Goal: Information Seeking & Learning: Learn about a topic

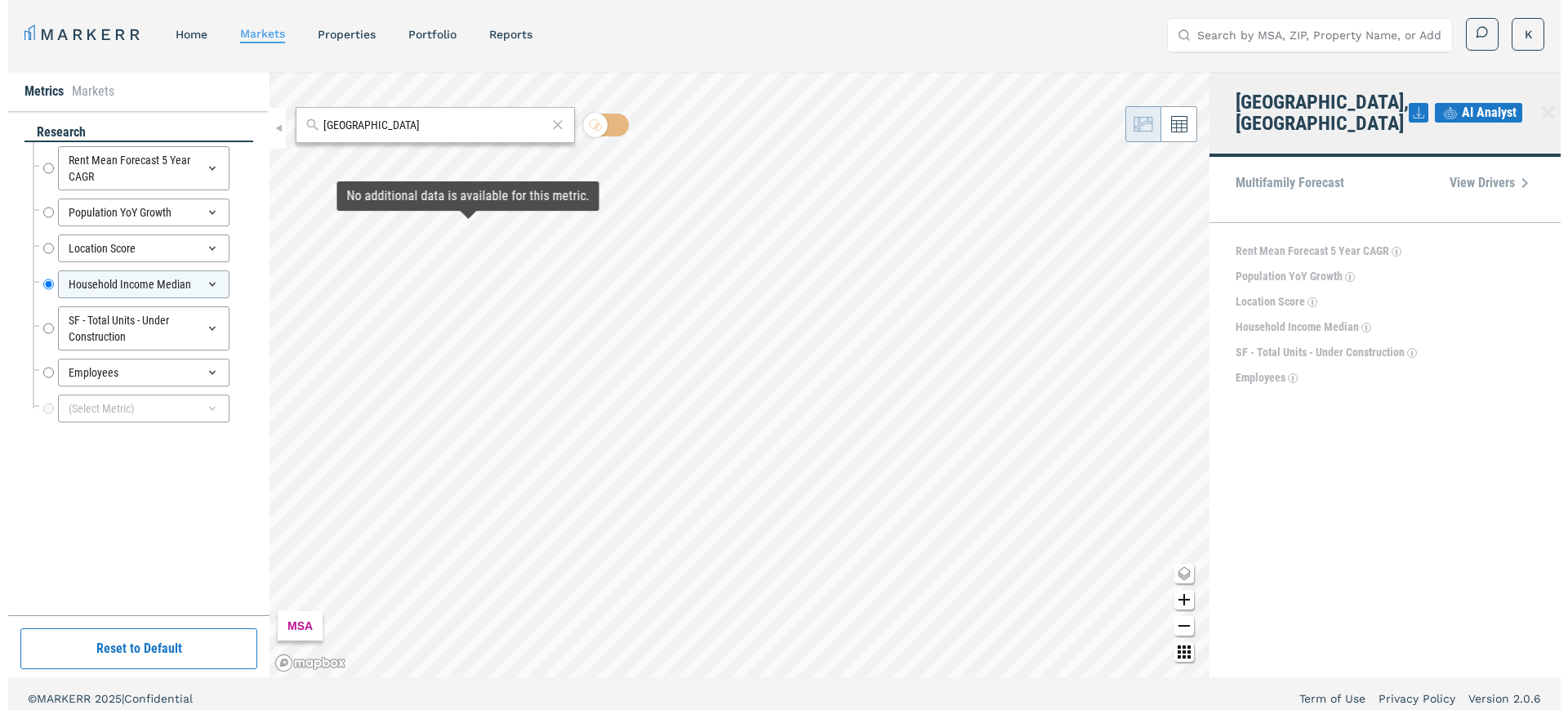
scroll to position [10, 0]
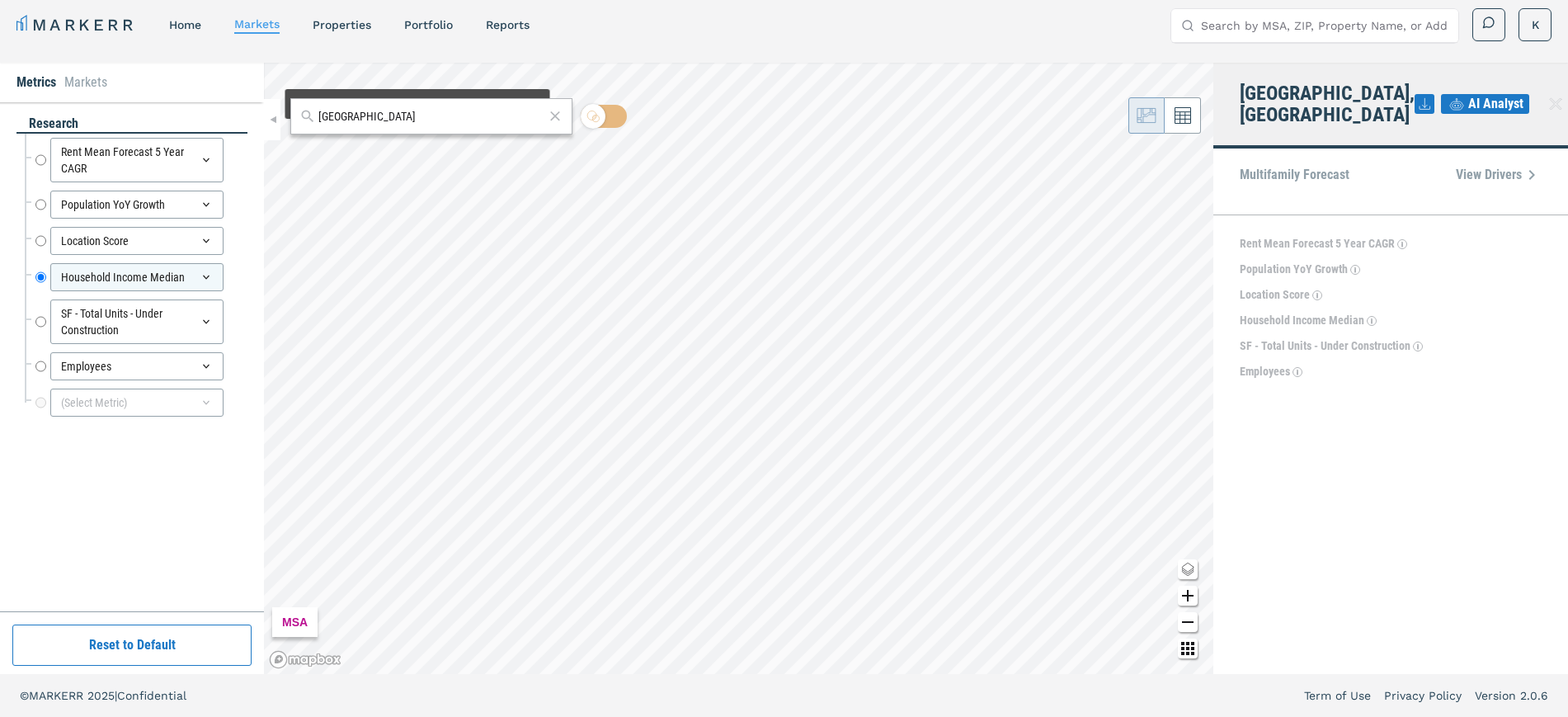
click at [417, 128] on div "richmond" at bounding box center [431, 116] width 282 height 37
click at [552, 110] on icon at bounding box center [554, 116] width 16 height 20
click at [365, 104] on div at bounding box center [431, 116] width 282 height 37
click at [361, 116] on input "text" at bounding box center [441, 117] width 243 height 17
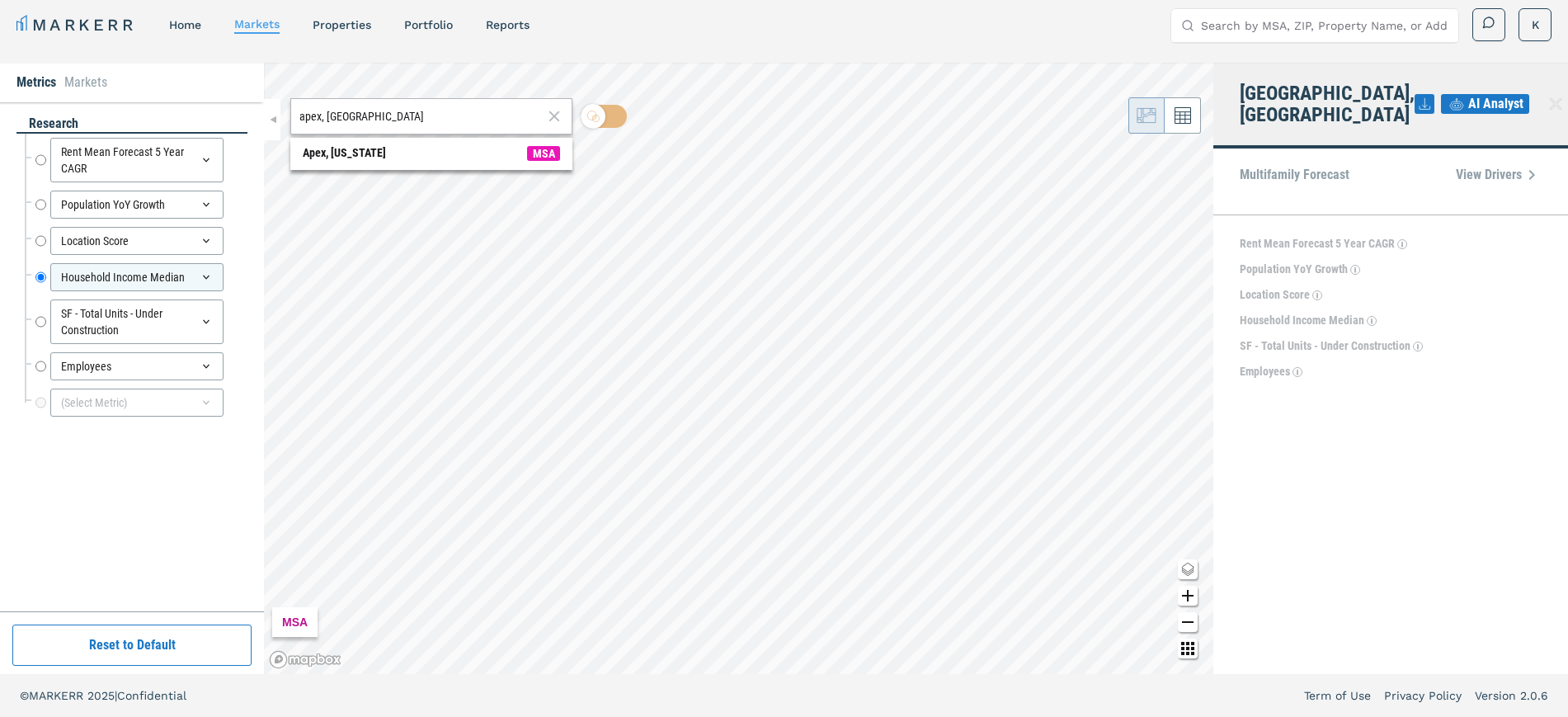
type input "apex, [GEOGRAPHIC_DATA]"
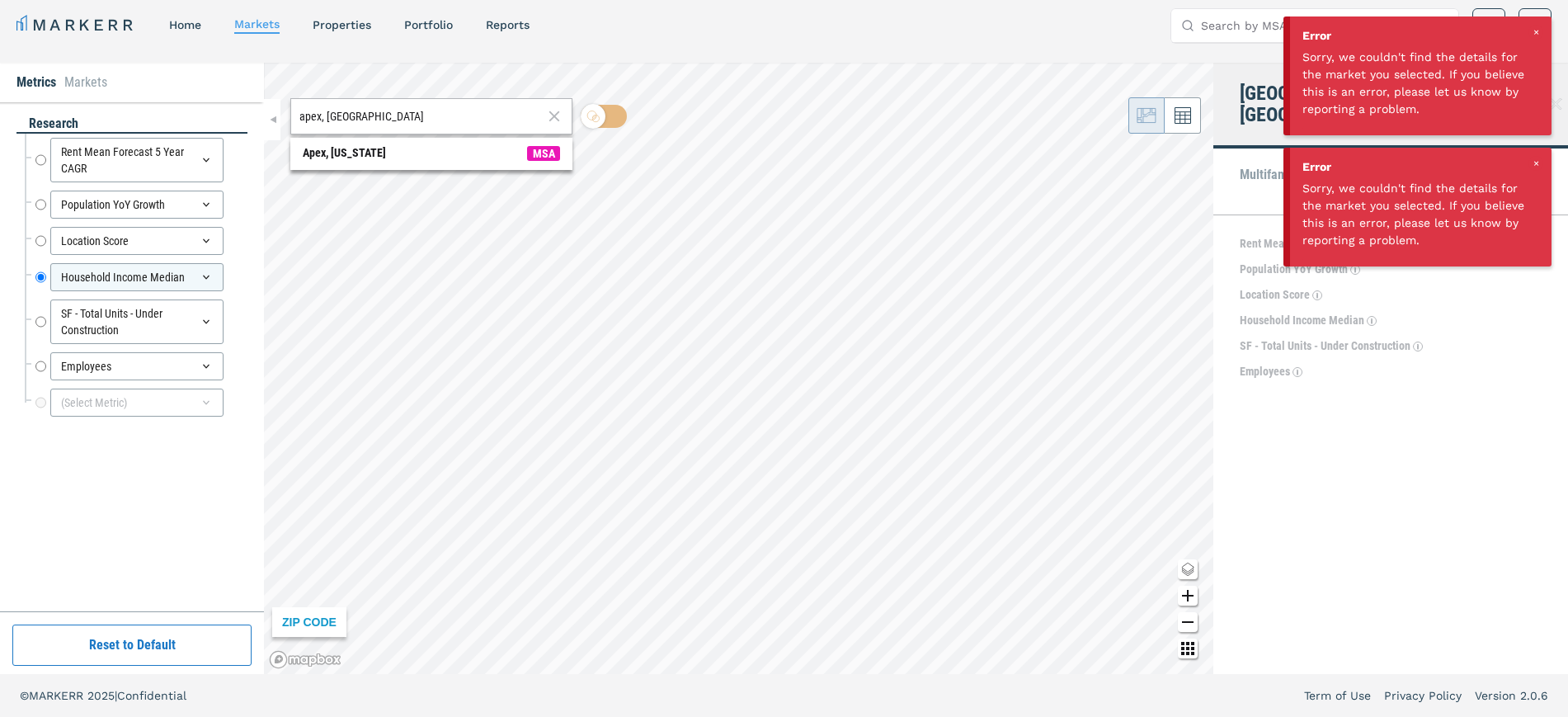
click at [1537, 22] on div "Error Sorry, we couldn't find the details for the market you selected. If you b…" at bounding box center [1421, 76] width 262 height 119
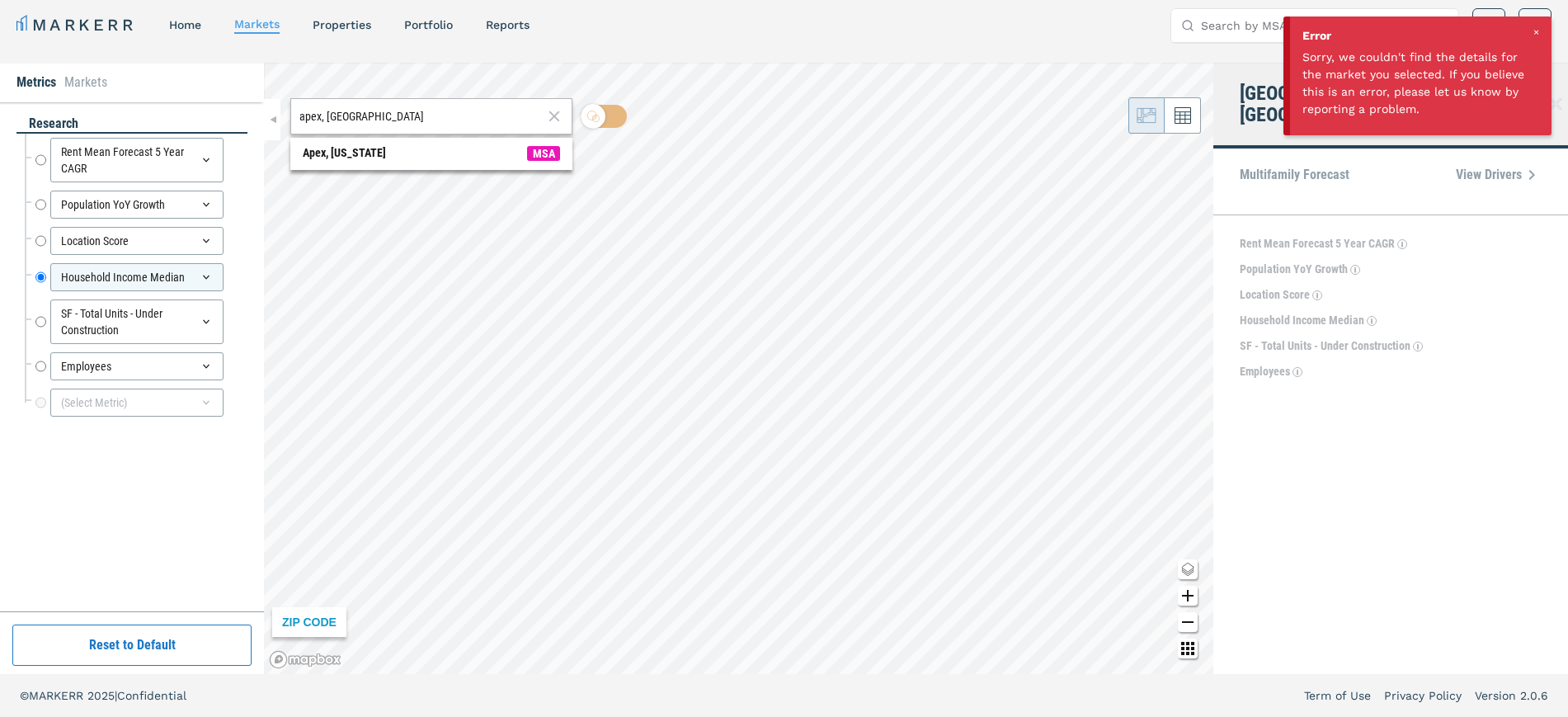
click at [1533, 26] on div at bounding box center [1536, 31] width 14 height 14
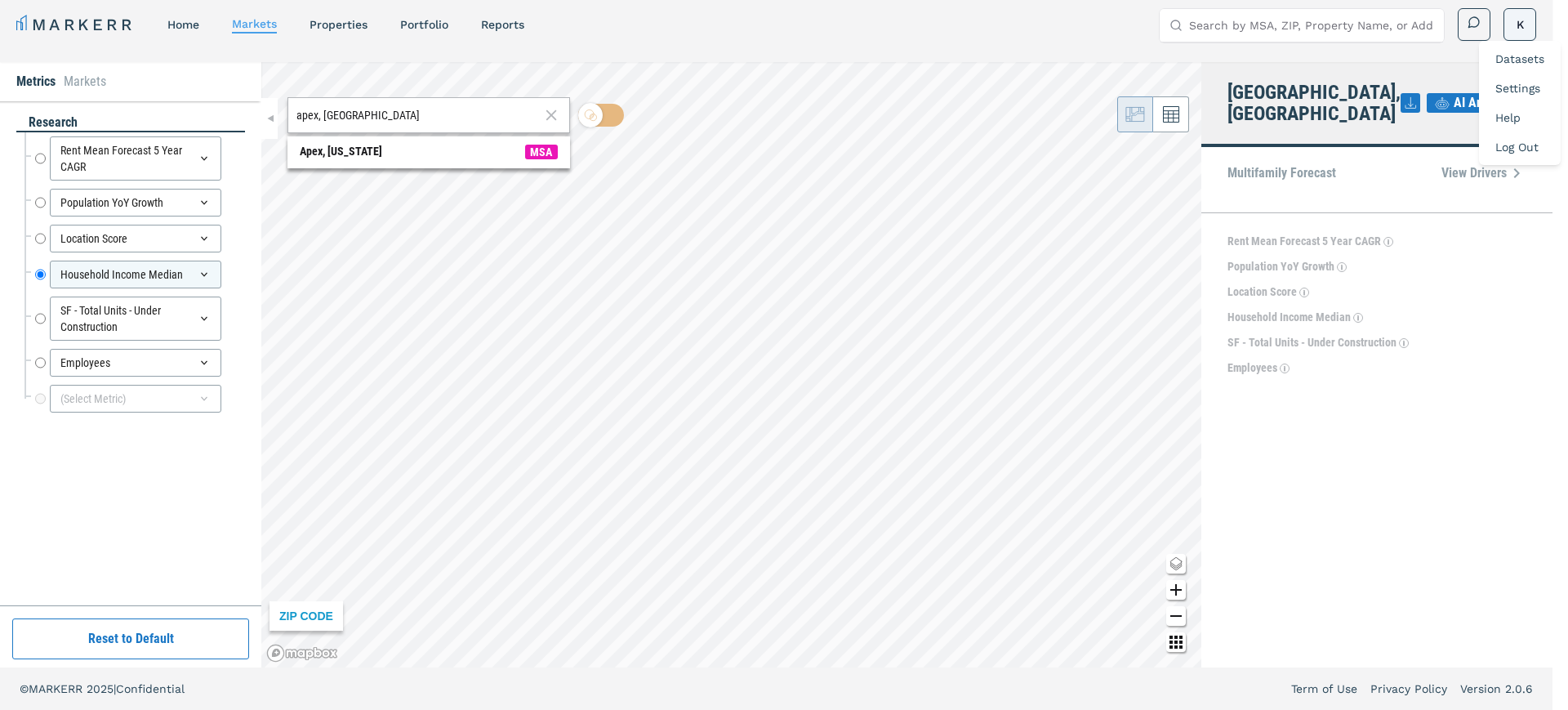
click at [1507, 29] on html "MARKERR home markets properties Portfolio reports Search by MSA, ZIP, Property …" at bounding box center [784, 350] width 1568 height 720
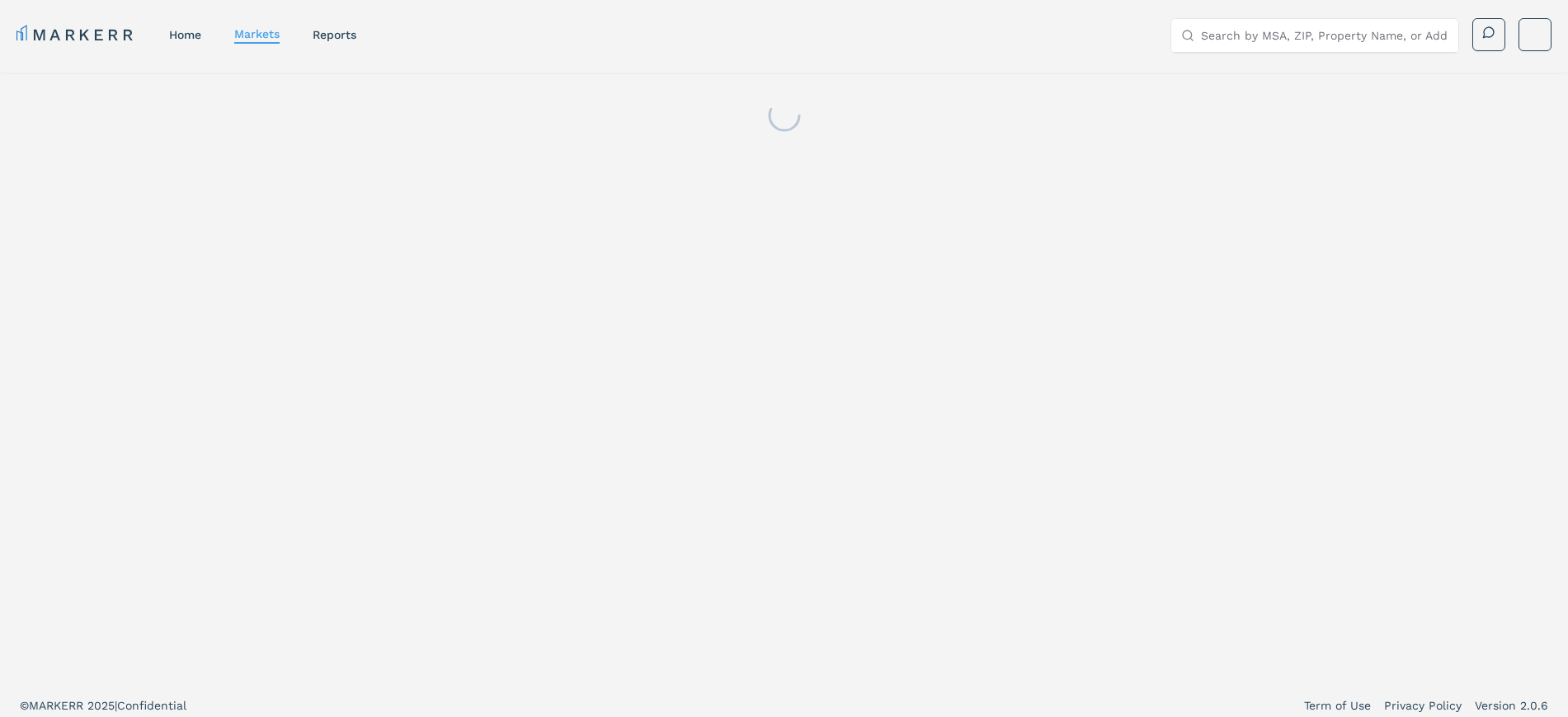
scroll to position [10, 0]
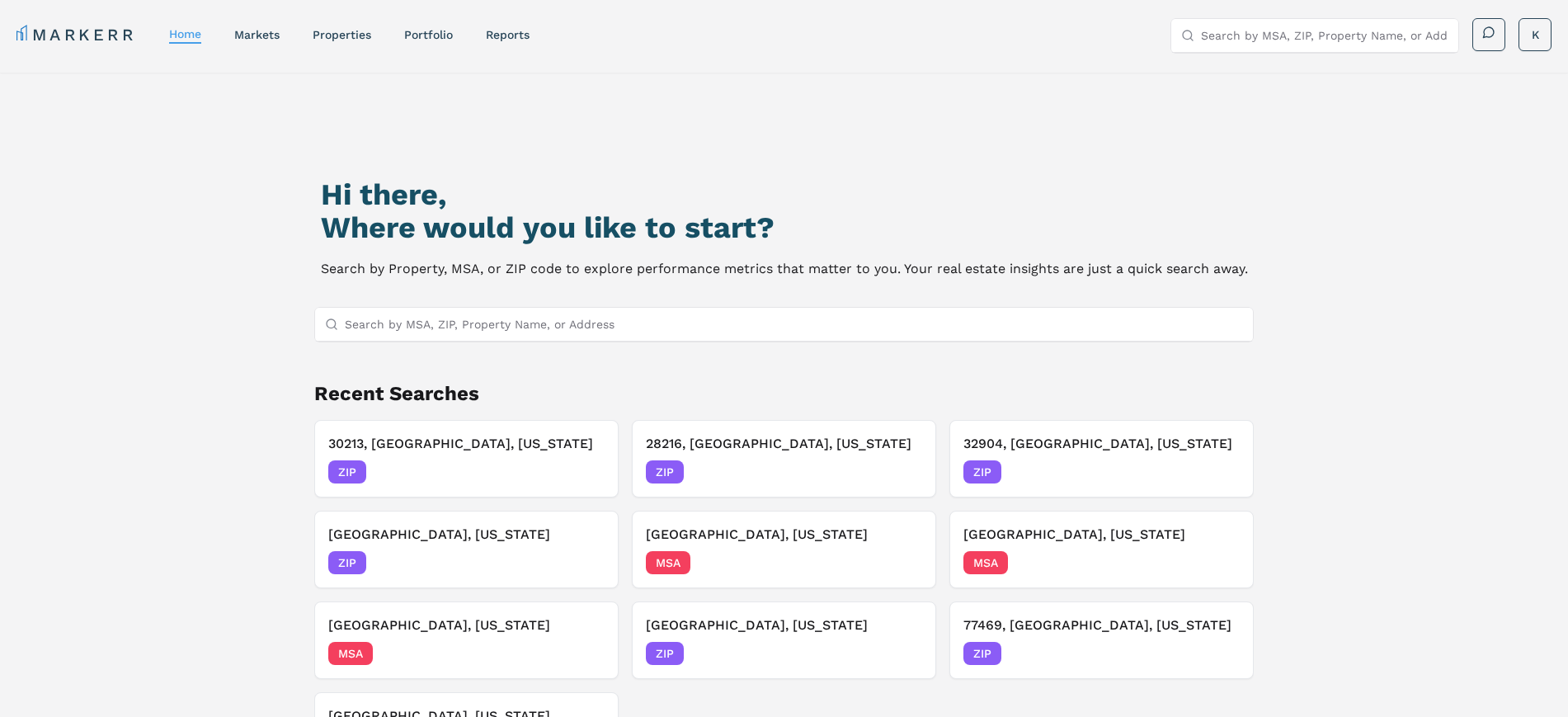
click at [409, 326] on input "Search by MSA, ZIP, Property Name, or Address" at bounding box center [793, 324] width 898 height 33
type input "apex, [GEOGRAPHIC_DATA]"
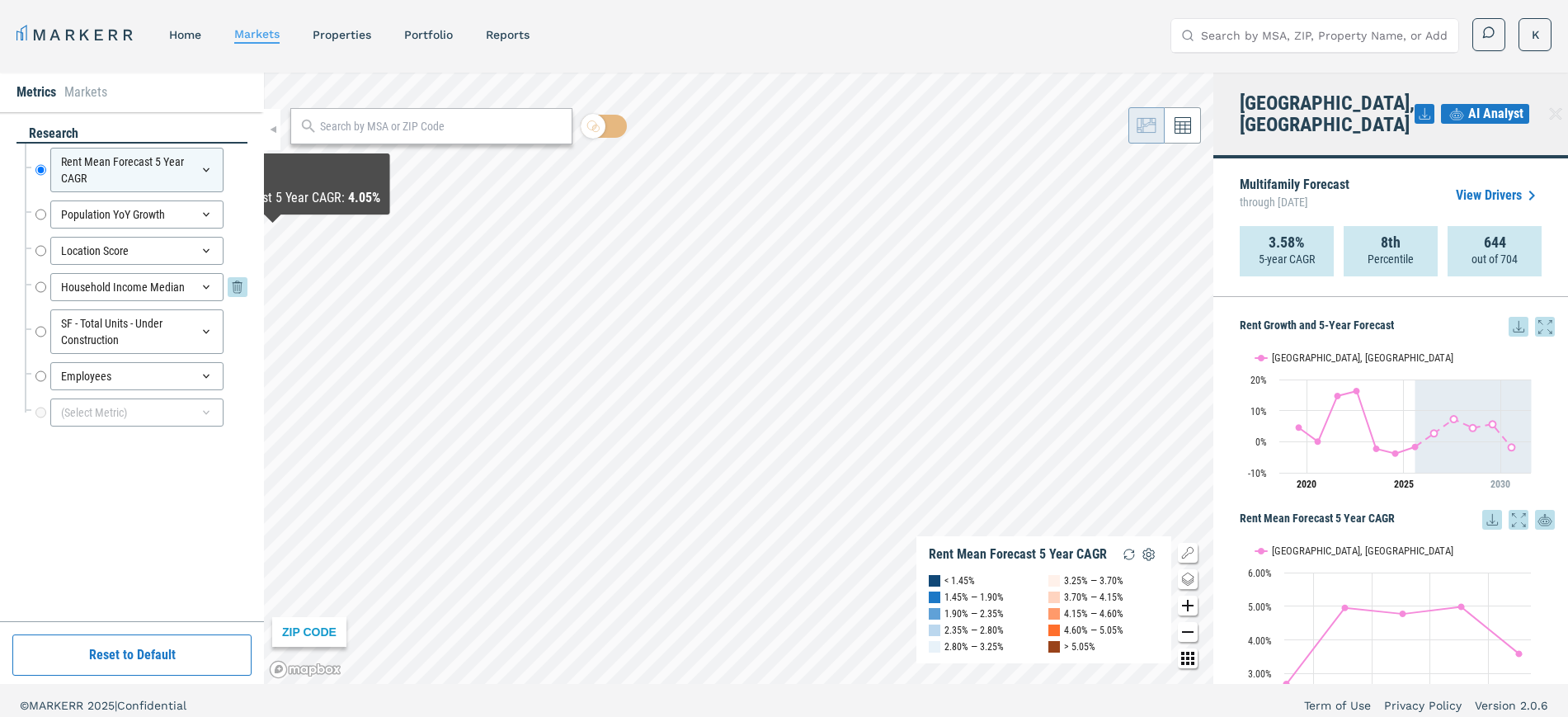
click at [37, 280] on input "Household Income Median" at bounding box center [41, 287] width 11 height 28
radio input "false"
radio input "true"
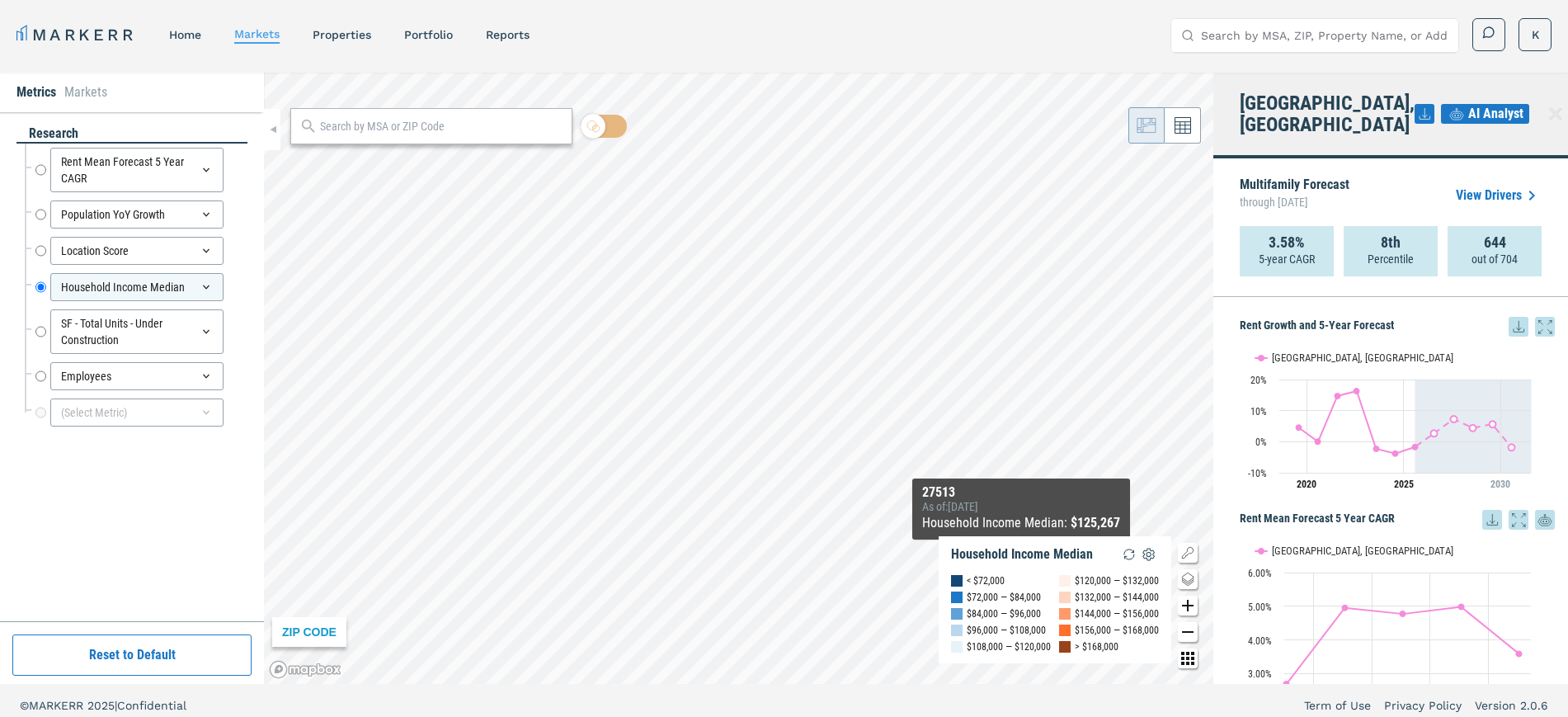
click at [1022, 563] on div "ZIP CODE Household Income Median < $72,000 $72,000 — $84,000 $84,000 — $96,000 …" at bounding box center [738, 378] width 950 height 612
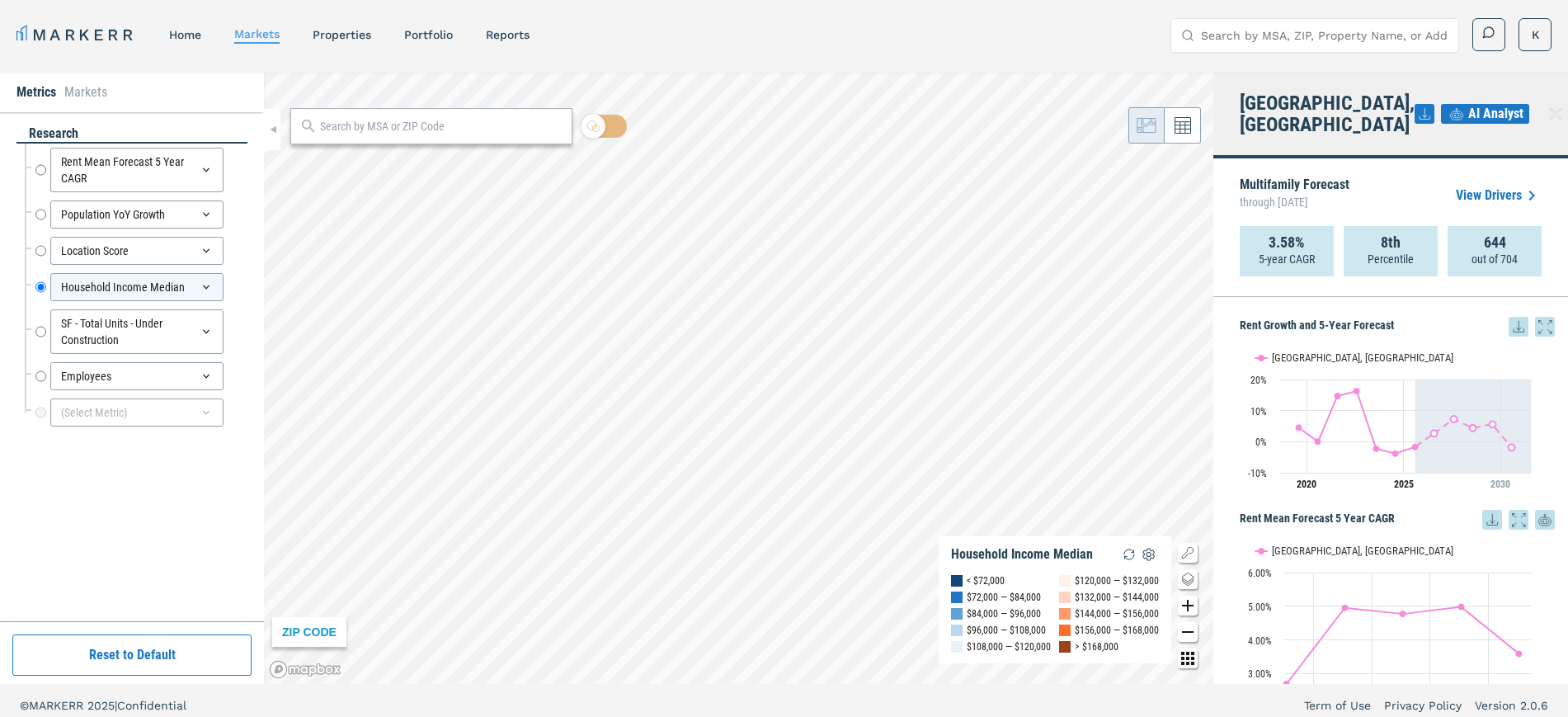
click at [690, 5] on div "MARKERR home markets properties Portfolio reports Search by MSA, ZIP, Property …" at bounding box center [784, 363] width 1568 height 727
